Goal: Task Accomplishment & Management: Use online tool/utility

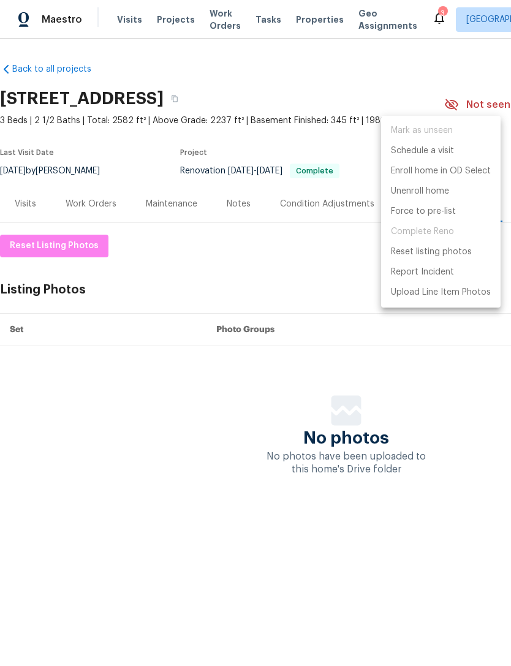
scroll to position [0, 181]
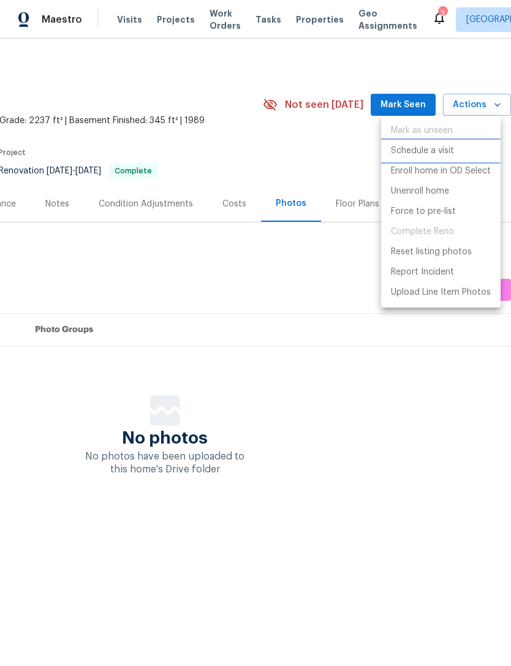
click at [459, 143] on li "Schedule a visit" at bounding box center [441, 151] width 120 height 20
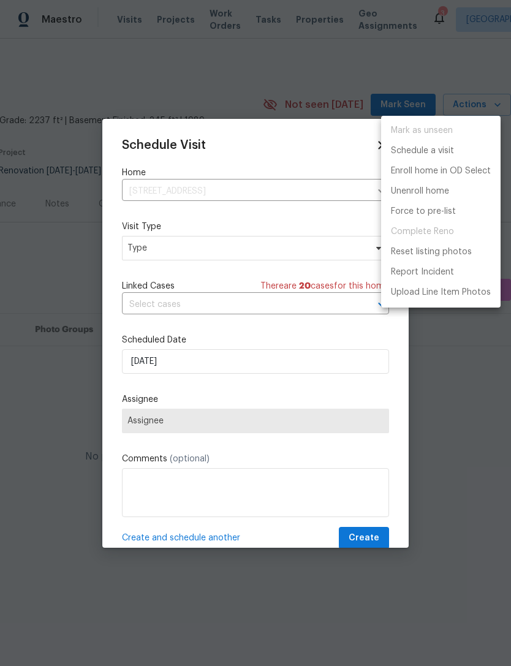
click at [267, 249] on div at bounding box center [255, 333] width 511 height 666
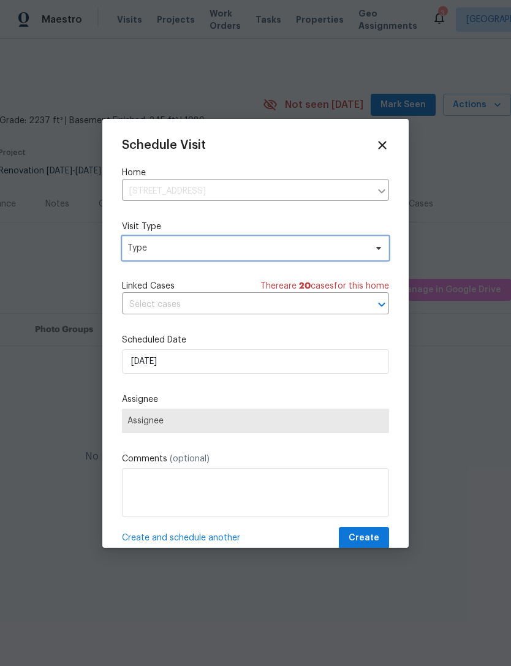
click at [230, 246] on span "Type" at bounding box center [246, 248] width 238 height 12
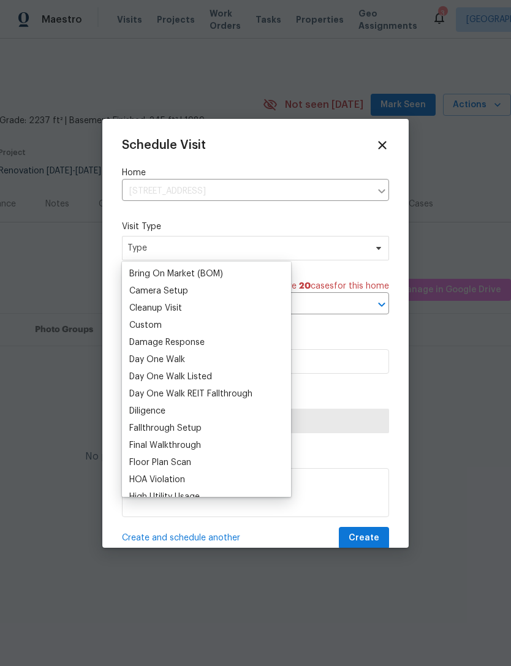
scroll to position [135, 0]
click at [169, 326] on div "Custom" at bounding box center [207, 325] width 162 height 17
click at [154, 326] on div "Custom" at bounding box center [145, 326] width 32 height 12
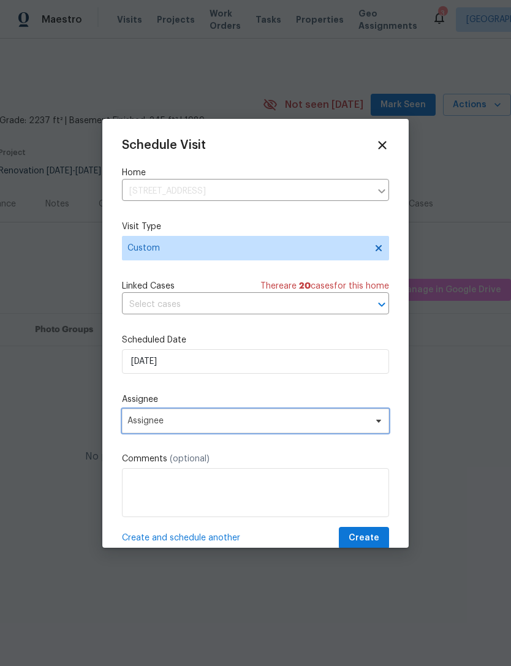
click at [249, 424] on span "Assignee" at bounding box center [247, 421] width 240 height 10
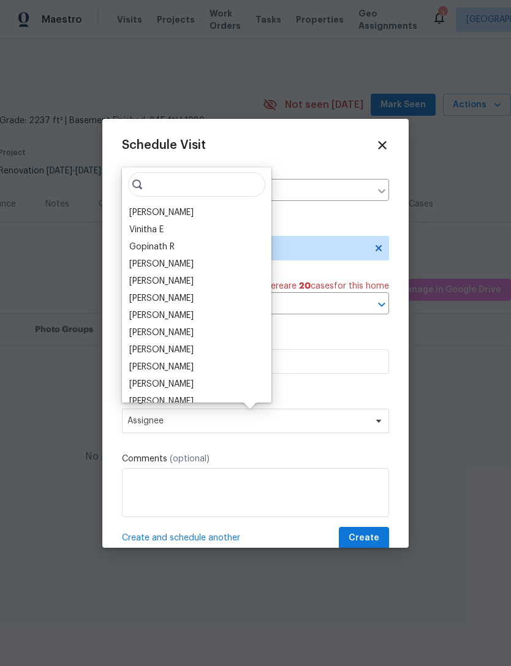
click at [167, 214] on div "[PERSON_NAME]" at bounding box center [161, 213] width 64 height 12
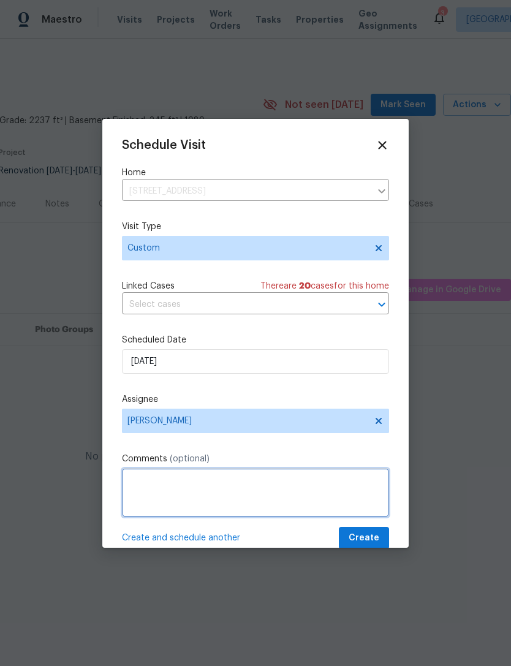
click at [231, 497] on textarea at bounding box center [255, 492] width 267 height 49
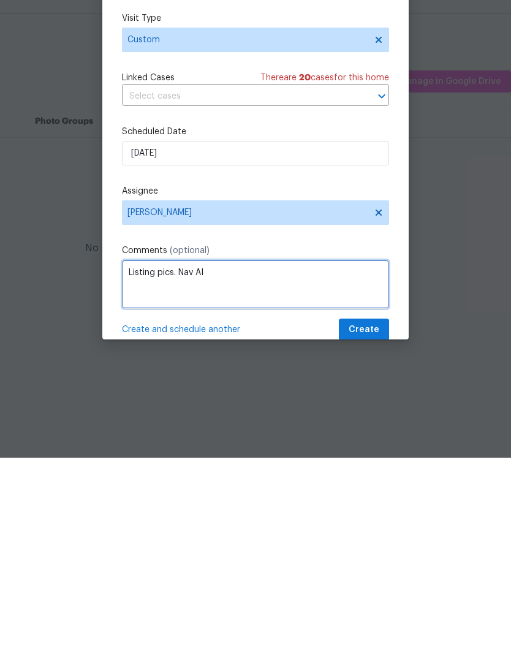
type textarea "Listing pics. Nav AI"
click at [372, 319] on div "Schedule Visit Home [STREET_ADDRESS] ​ Visit Type Custom Linked Cases There are…" at bounding box center [255, 344] width 267 height 411
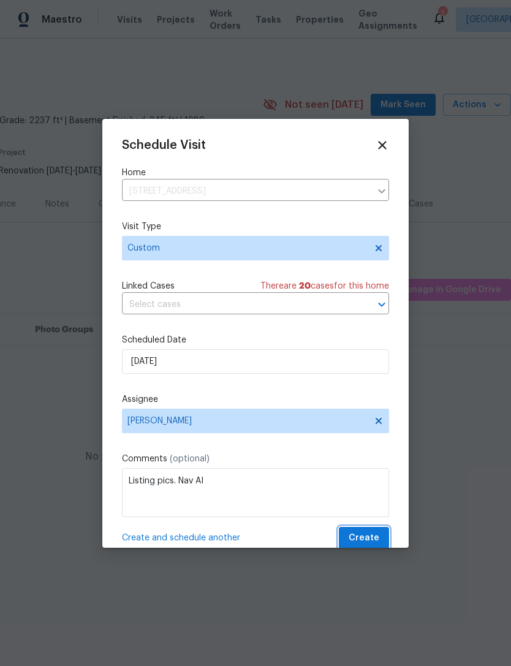
click at [368, 534] on span "Create" at bounding box center [364, 538] width 31 height 15
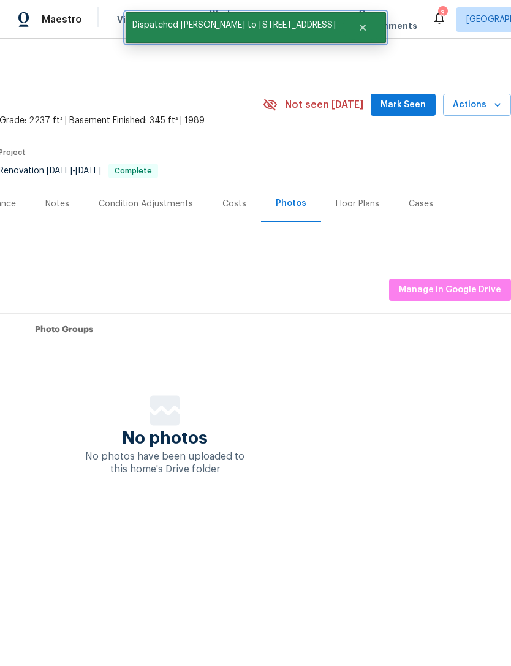
click at [360, 30] on button "Close" at bounding box center [363, 27] width 40 height 25
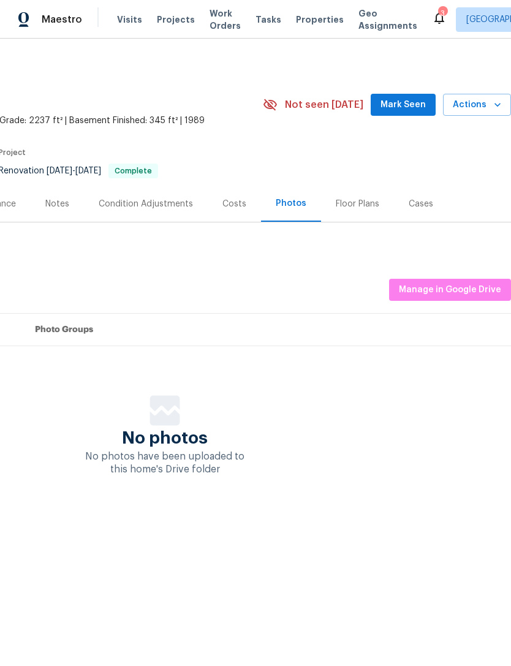
click at [309, 20] on span "Properties" at bounding box center [320, 19] width 48 height 12
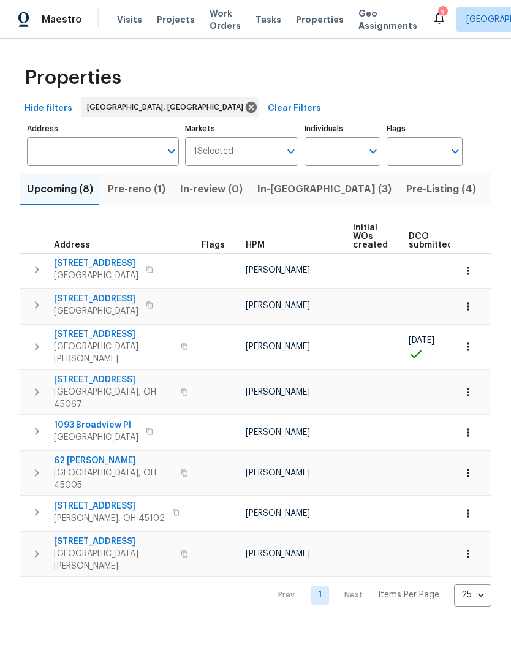
click at [276, 192] on span "In-[GEOGRAPHIC_DATA] (3)" at bounding box center [324, 189] width 134 height 17
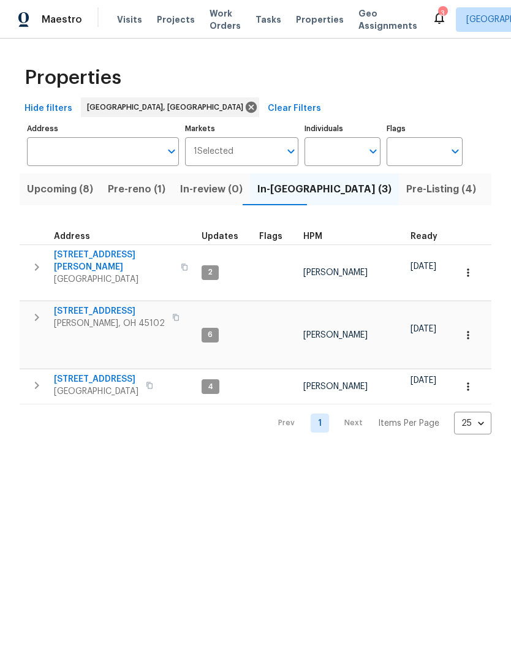
click at [32, 271] on button "button" at bounding box center [37, 267] width 25 height 37
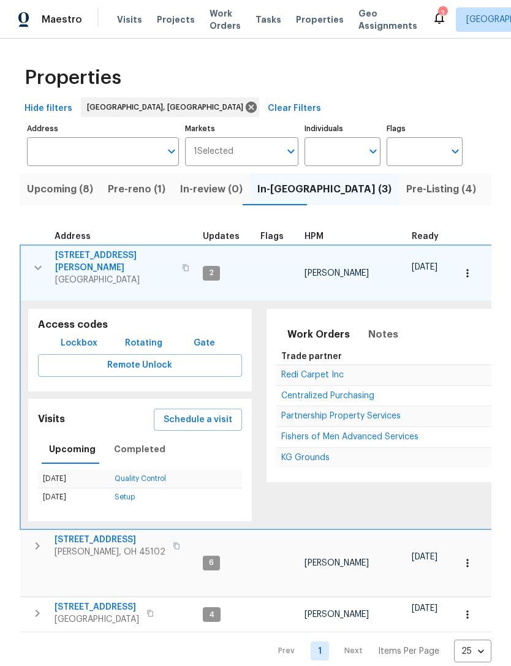
click at [207, 412] on button "Schedule a visit" at bounding box center [198, 420] width 88 height 23
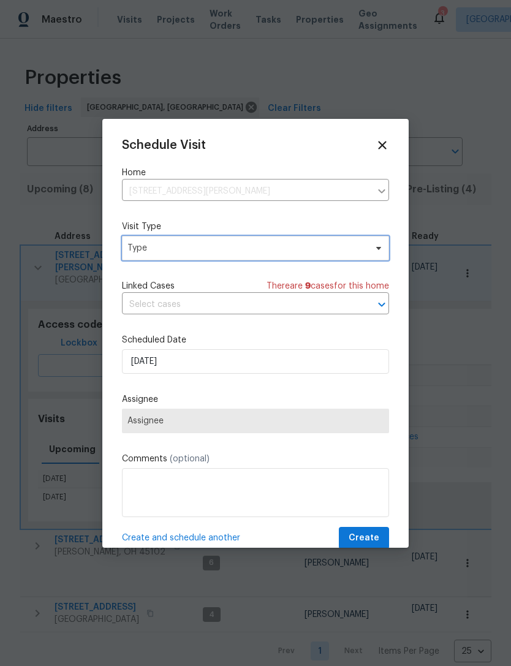
click at [235, 253] on span "Type" at bounding box center [246, 248] width 238 height 12
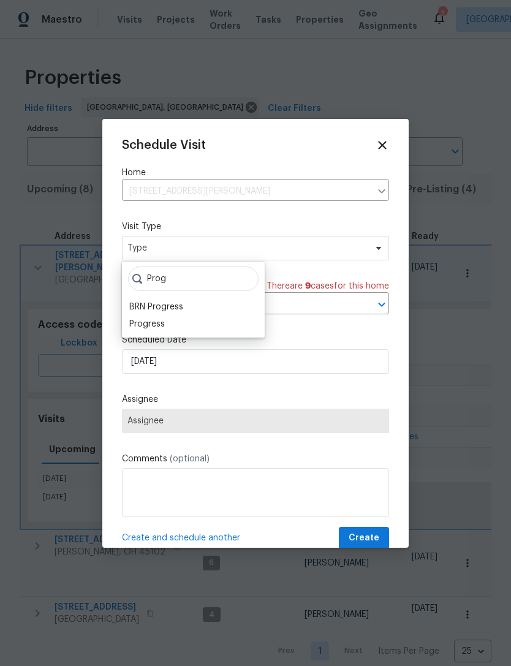
type input "Prog"
click at [164, 319] on div "Progress" at bounding box center [147, 324] width 36 height 12
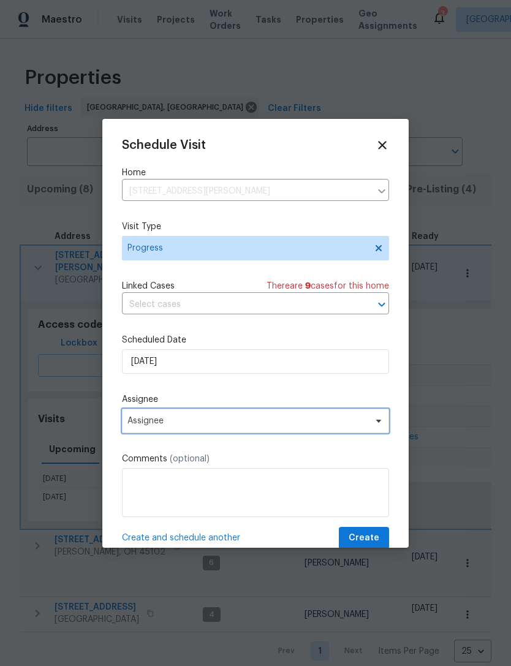
click at [208, 424] on span "Assignee" at bounding box center [247, 421] width 240 height 10
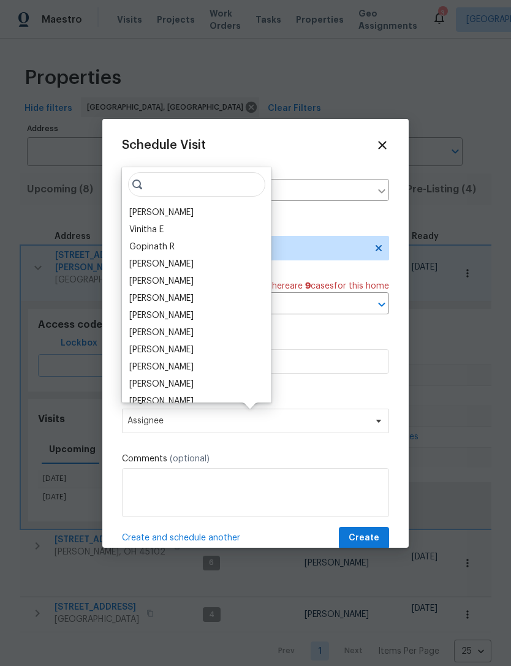
click at [180, 210] on div "[PERSON_NAME]" at bounding box center [197, 212] width 142 height 17
click at [166, 210] on div "[PERSON_NAME]" at bounding box center [161, 213] width 64 height 12
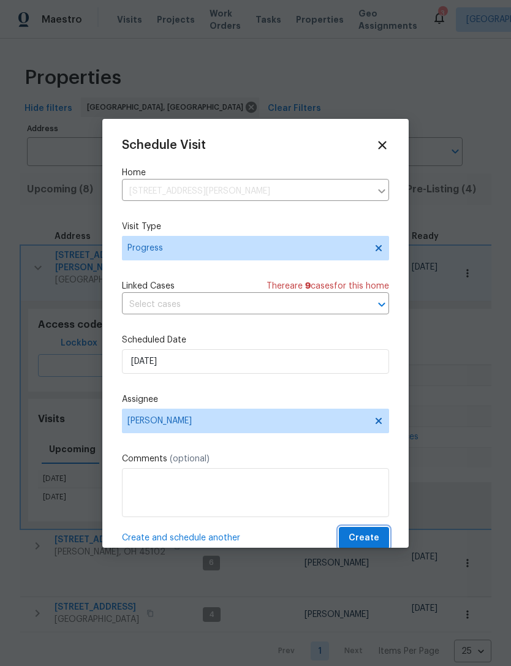
click at [367, 537] on span "Create" at bounding box center [364, 538] width 31 height 15
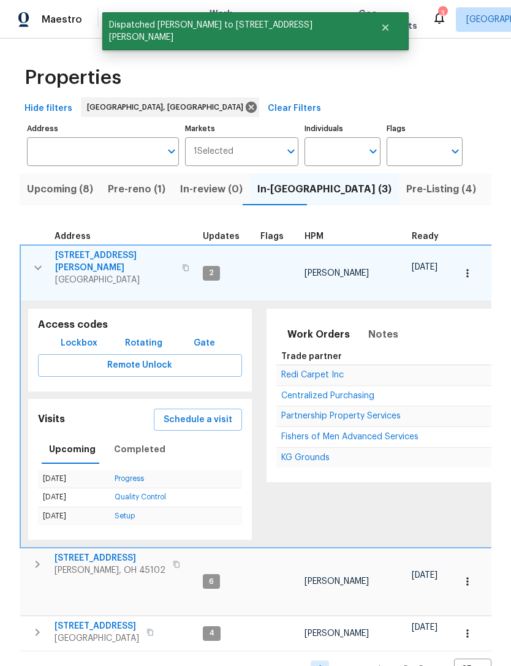
click at [148, 187] on span "Pre-reno (1)" at bounding box center [137, 189] width 58 height 17
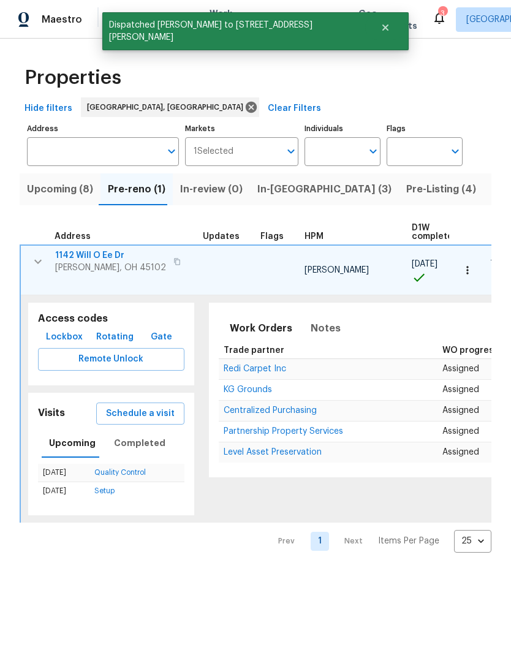
click at [151, 403] on button "Schedule a visit" at bounding box center [140, 414] width 88 height 23
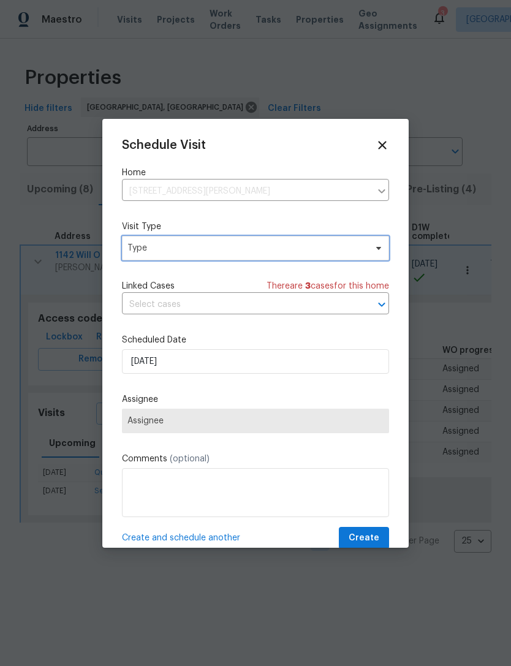
click at [251, 248] on span "Type" at bounding box center [246, 248] width 238 height 12
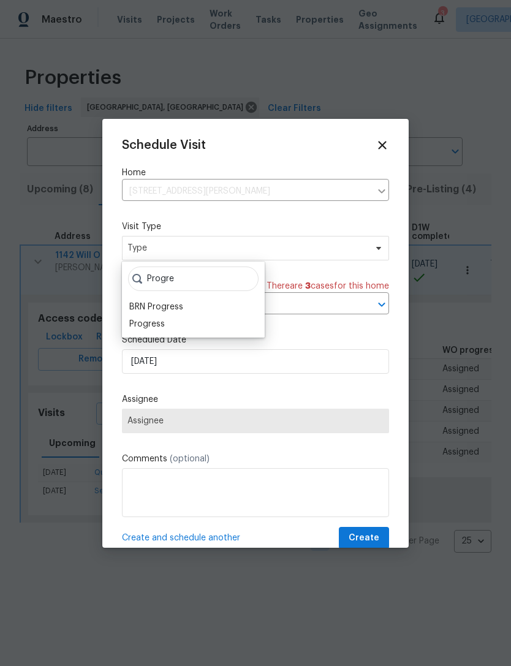
type input "Progre"
click at [162, 325] on div "Progress" at bounding box center [147, 324] width 36 height 12
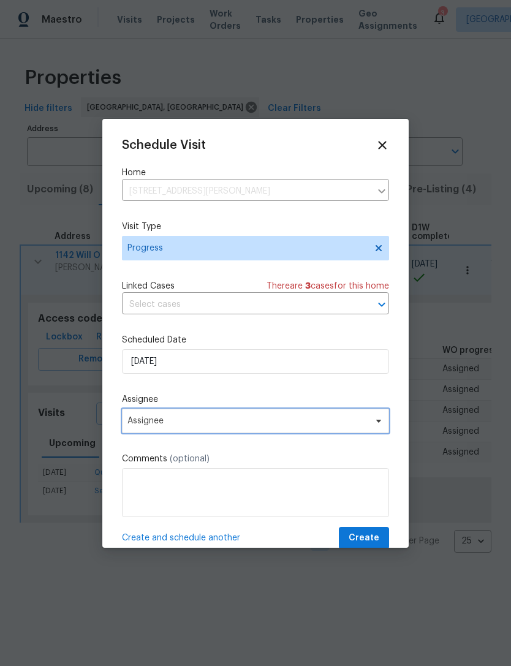
click at [192, 426] on span "Assignee" at bounding box center [247, 421] width 240 height 10
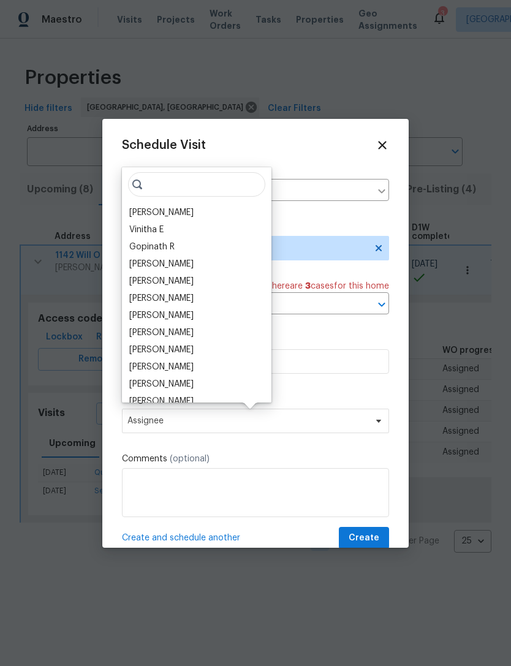
click at [175, 213] on div "[PERSON_NAME]" at bounding box center [161, 213] width 64 height 12
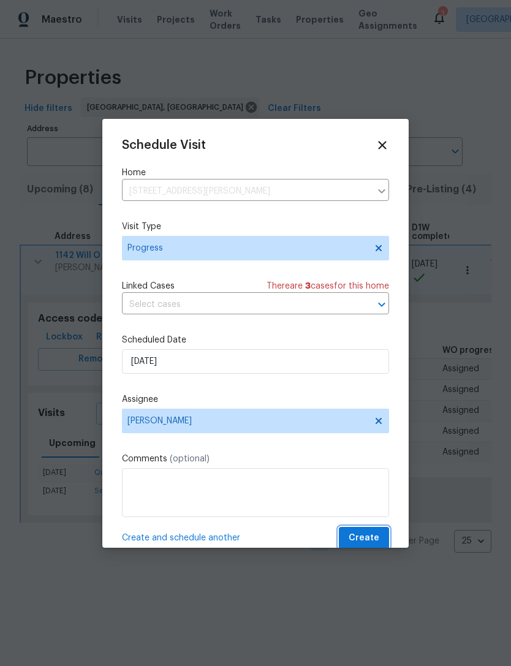
click at [374, 536] on span "Create" at bounding box center [364, 538] width 31 height 15
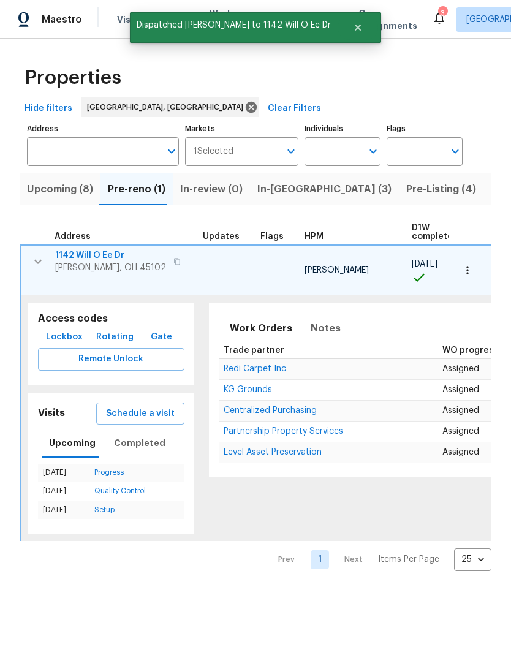
click at [285, 192] on span "In-[GEOGRAPHIC_DATA] (3)" at bounding box center [324, 189] width 134 height 17
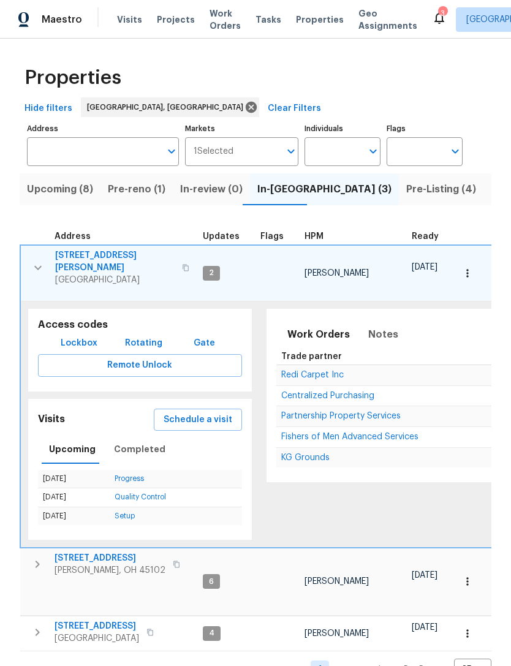
click at [399, 199] on button "Pre-Listing (4)" at bounding box center [441, 189] width 85 height 32
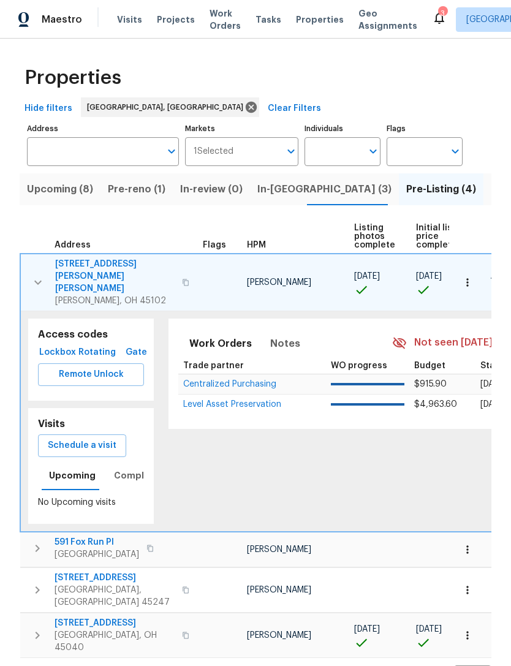
click at [32, 275] on icon "button" at bounding box center [38, 282] width 15 height 15
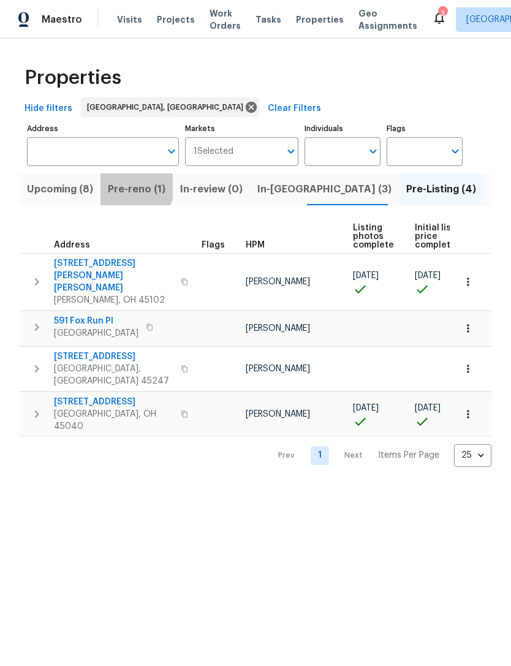
click at [123, 182] on span "Pre-reno (1)" at bounding box center [137, 189] width 58 height 17
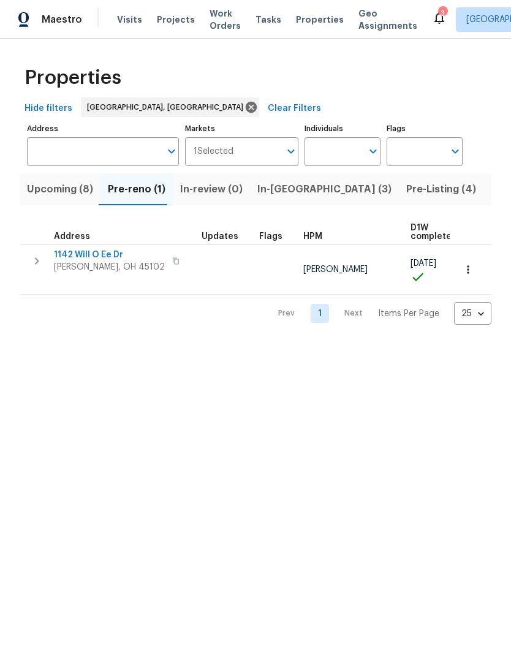
click at [43, 197] on span "Upcoming (8)" at bounding box center [60, 189] width 66 height 17
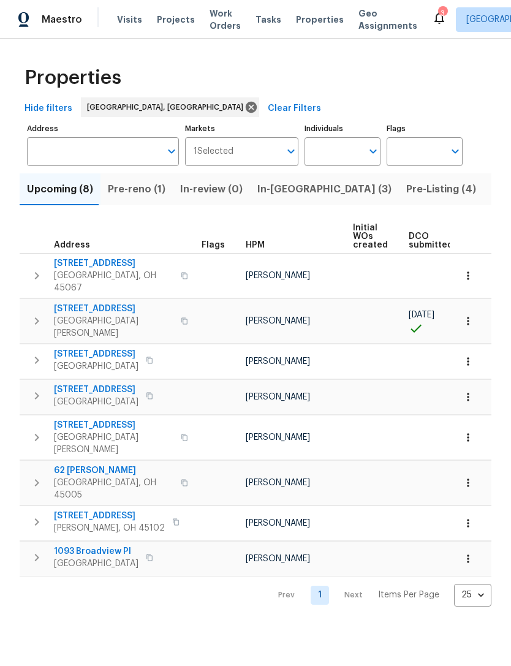
click at [268, 189] on span "In-[GEOGRAPHIC_DATA] (3)" at bounding box center [324, 189] width 134 height 17
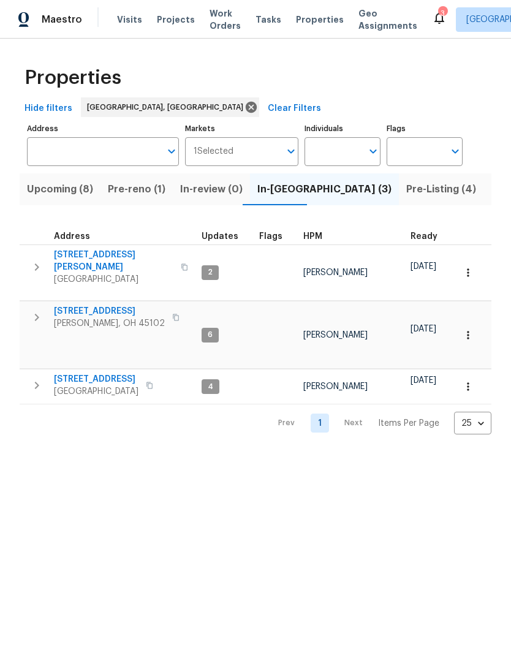
click at [95, 257] on span "[STREET_ADDRESS][PERSON_NAME]" at bounding box center [114, 261] width 120 height 25
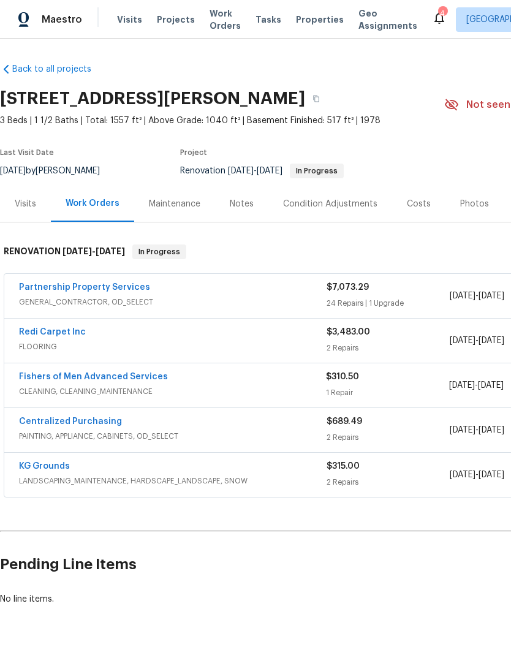
click at [161, 15] on span "Projects" at bounding box center [176, 19] width 38 height 12
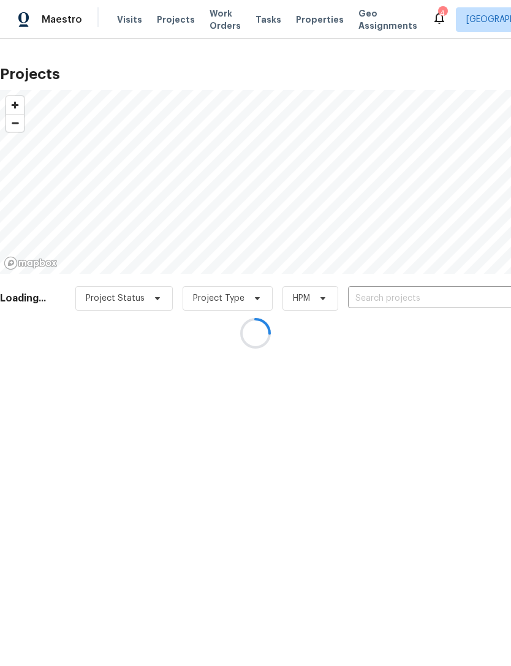
click at [414, 25] on div at bounding box center [255, 333] width 511 height 666
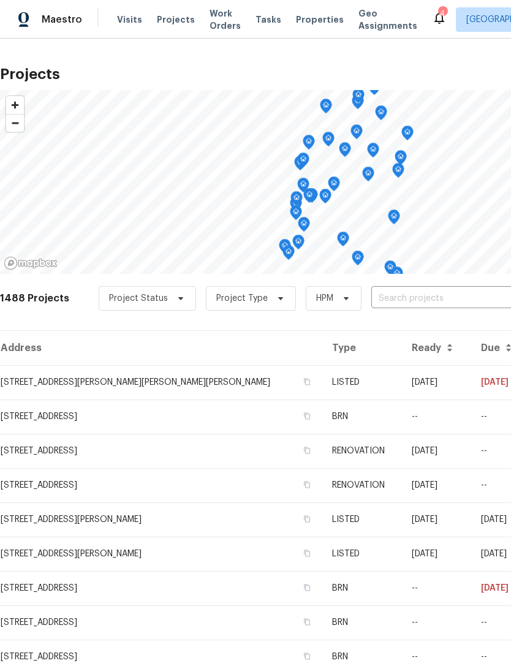
click at [435, 16] on icon at bounding box center [440, 18] width 10 height 12
